Goal: Navigation & Orientation: Find specific page/section

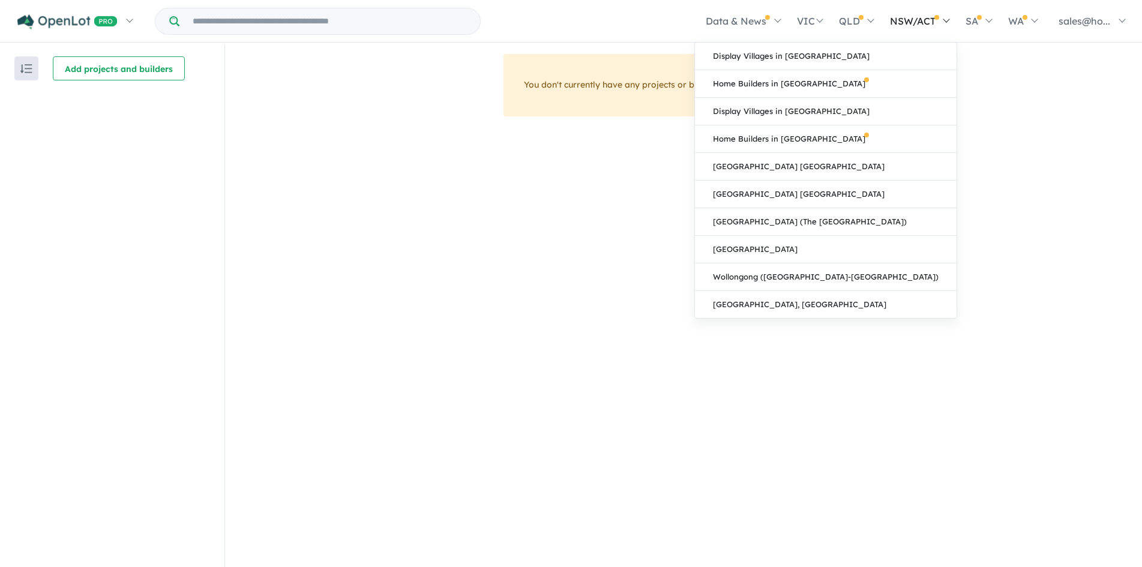
click at [901, 20] on link "NSW/ACT" at bounding box center [920, 21] width 76 height 42
click at [813, 57] on link "Display Villages in [GEOGRAPHIC_DATA]" at bounding box center [826, 57] width 262 height 28
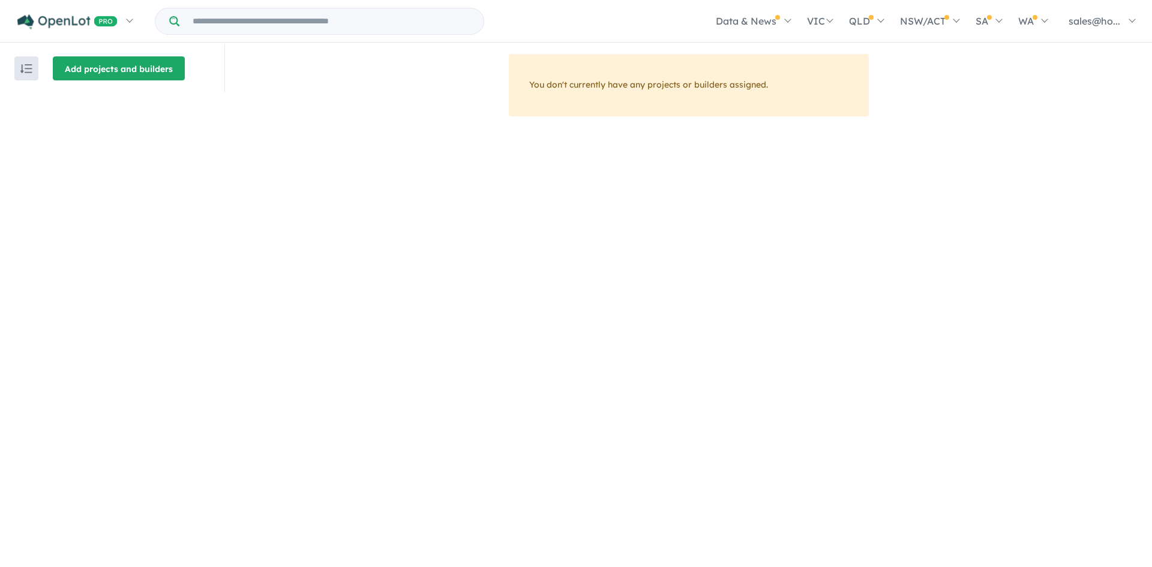
click at [115, 68] on button "Add projects and builders" at bounding box center [119, 68] width 132 height 24
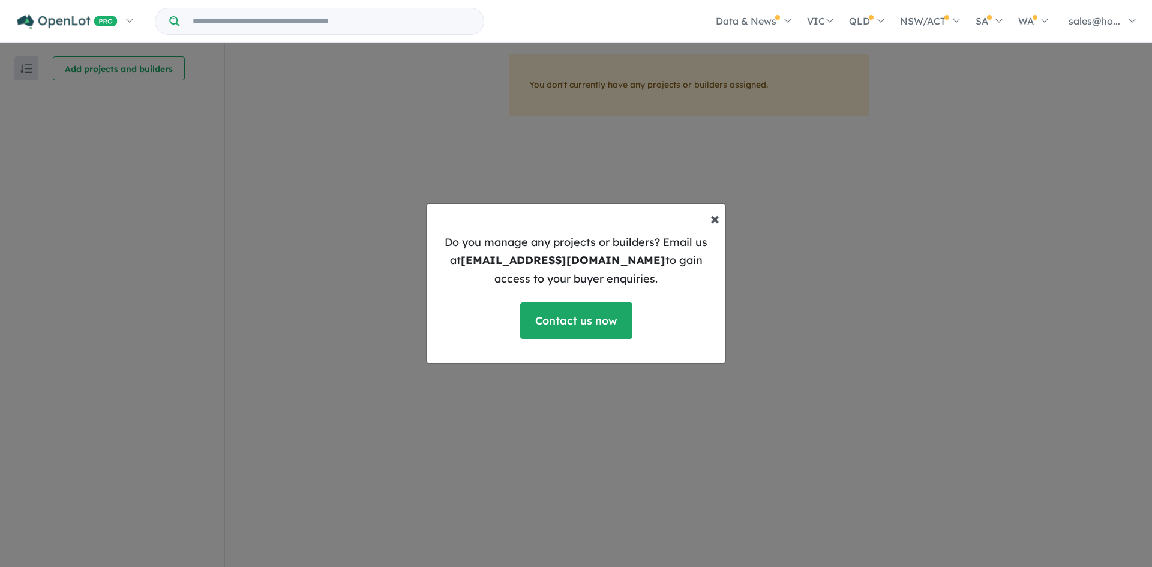
click at [723, 218] on button "× Close" at bounding box center [715, 218] width 28 height 36
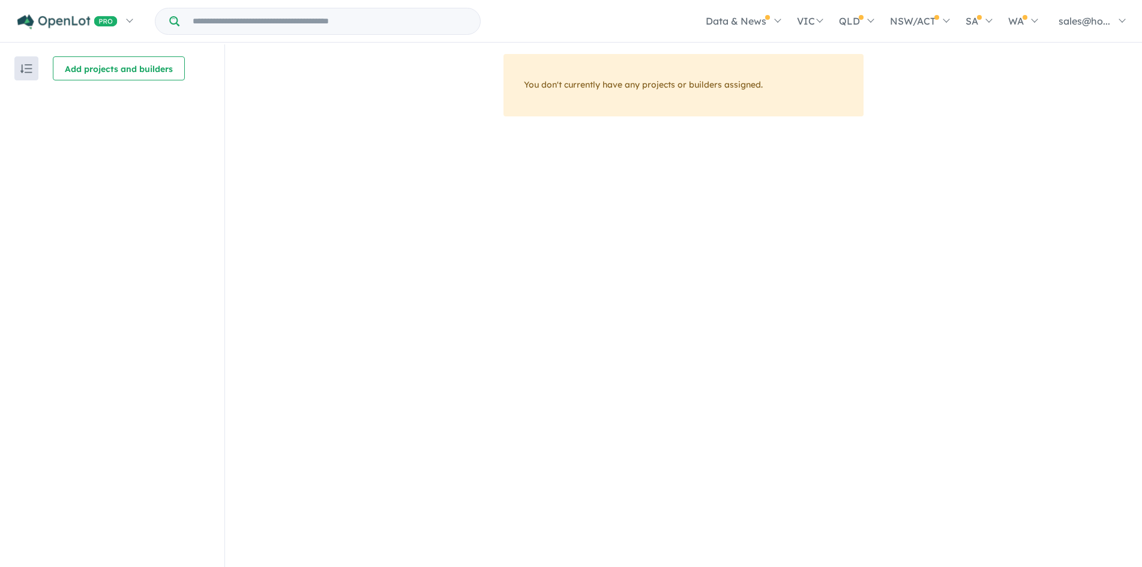
click at [23, 74] on button "button" at bounding box center [26, 68] width 24 height 24
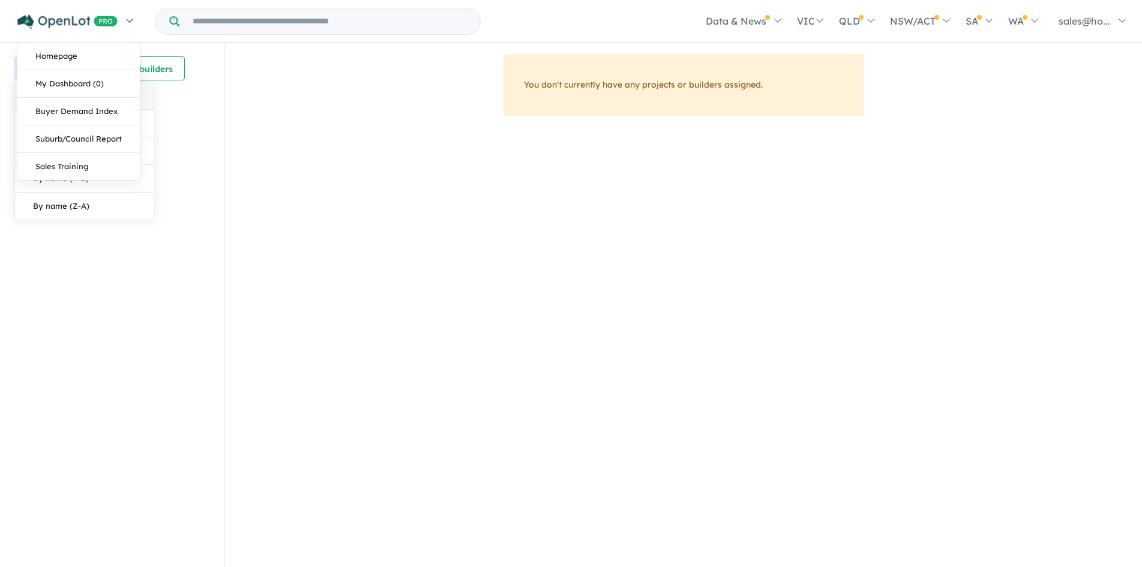
click at [135, 19] on link at bounding box center [74, 21] width 131 height 42
click at [73, 57] on link "Homepage" at bounding box center [78, 57] width 122 height 28
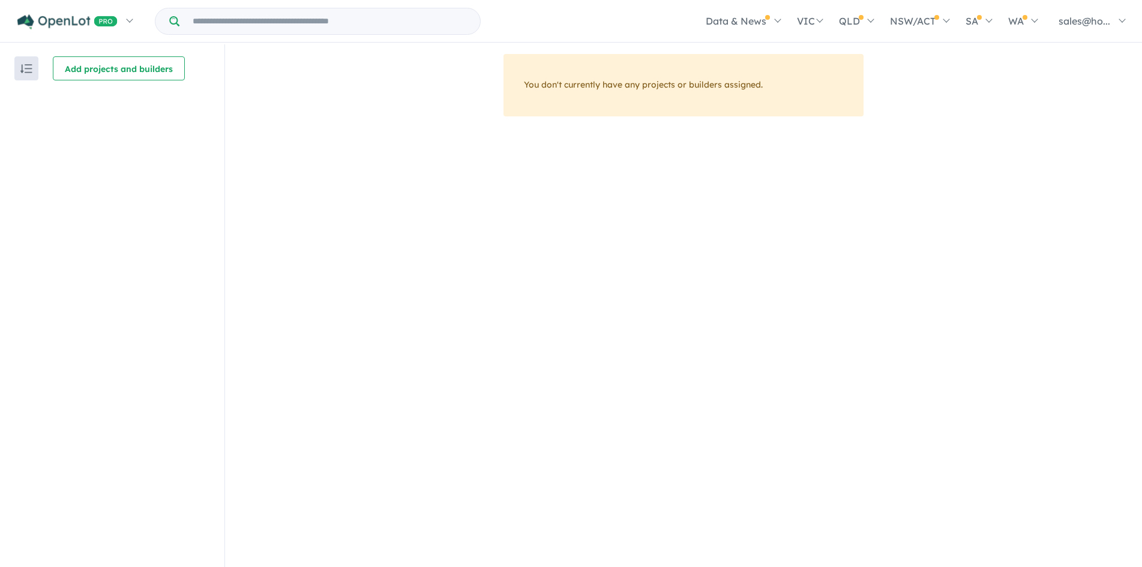
click at [464, 194] on div "You don't currently have any projects or builders assigned." at bounding box center [683, 316] width 917 height 524
click at [381, 308] on div "You don't currently have any projects or builders assigned." at bounding box center [683, 316] width 917 height 524
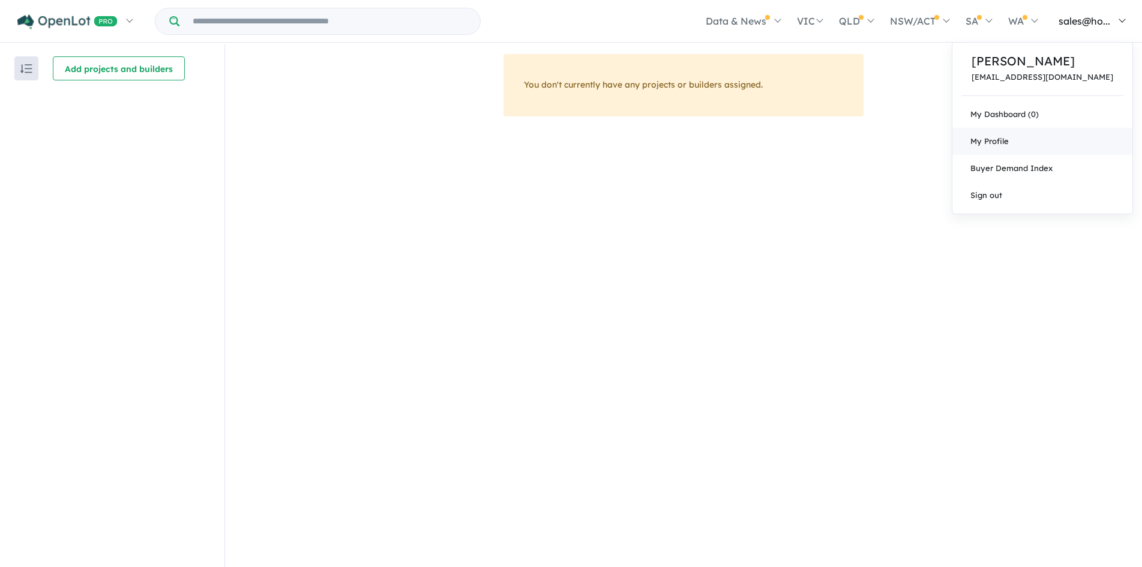
click at [1048, 142] on link "My Profile" at bounding box center [1042, 141] width 180 height 27
